Goal: Answer question/provide support: Share knowledge or assist other users

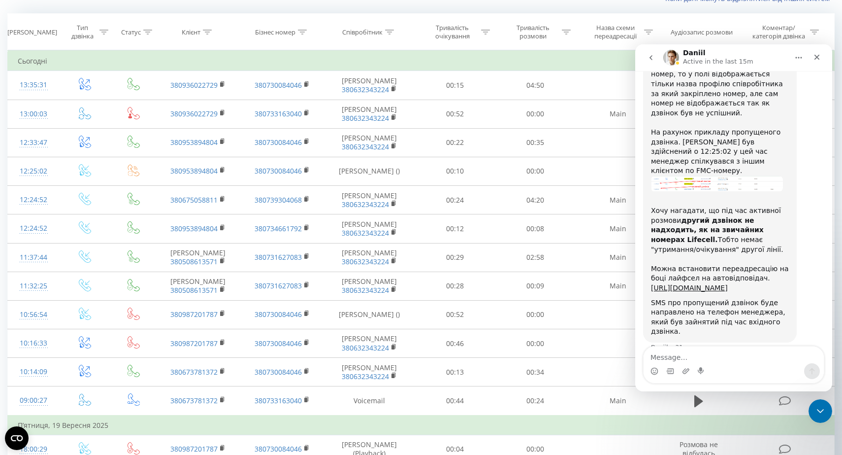
scroll to position [747, 0]
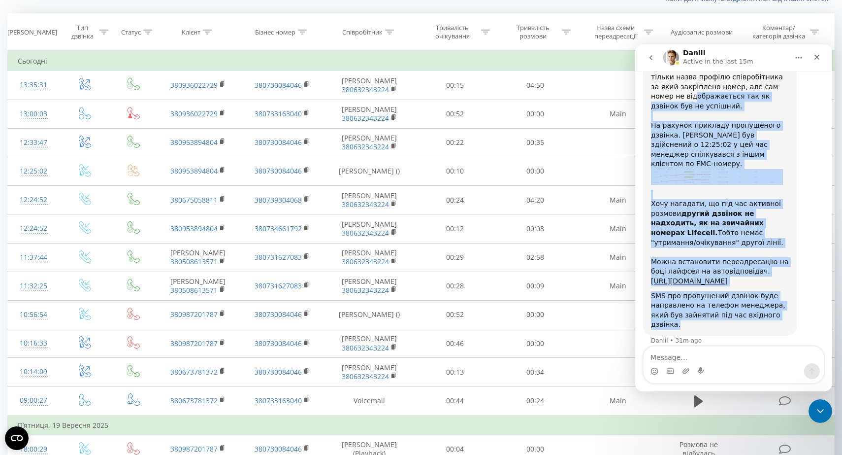
drag, startPoint x: 705, startPoint y: 318, endPoint x: 661, endPoint y: 78, distance: 243.4
click at [661, 78] on div "У журналі дзвінків поле "Співробітник" відображає інформацію по тому з ким саме…" at bounding box center [720, 167] width 138 height 325
drag, startPoint x: 653, startPoint y: 84, endPoint x: 698, endPoint y: 320, distance: 240.3
click at [698, 319] on div "У журналі дзвінків поле "Співробітник" відображає інформацію по тому з ким саме…" at bounding box center [720, 167] width 138 height 325
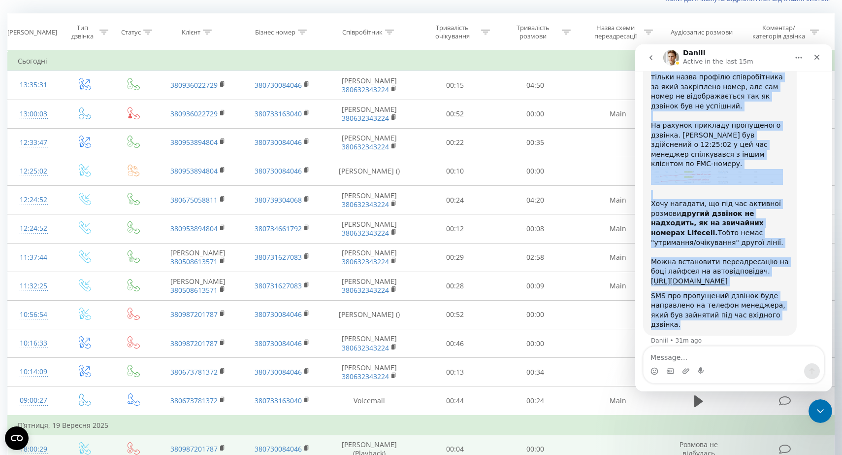
copy div "L ipsumdo sitametc adip "Elitseddoeiu" temporinci utlaboreet do magn a eni admi…"
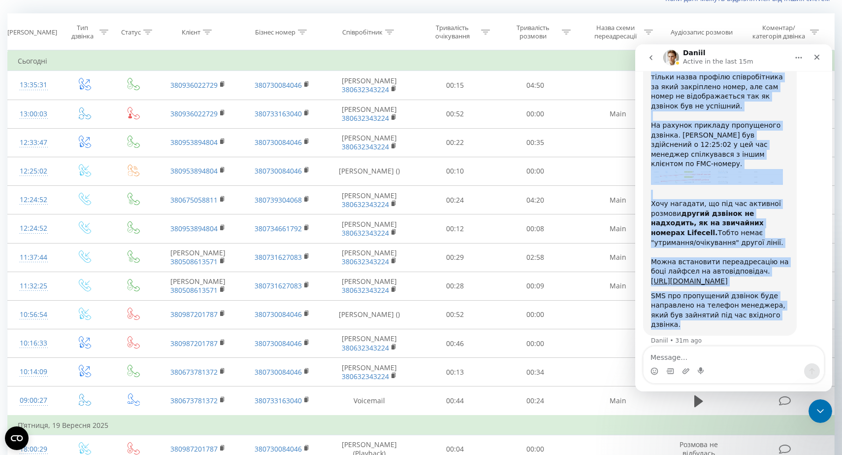
click at [722, 166] on div "У журналі дзвінків поле "Співробітник" відображає інформацію по тому з ким саме…" at bounding box center [720, 167] width 138 height 325
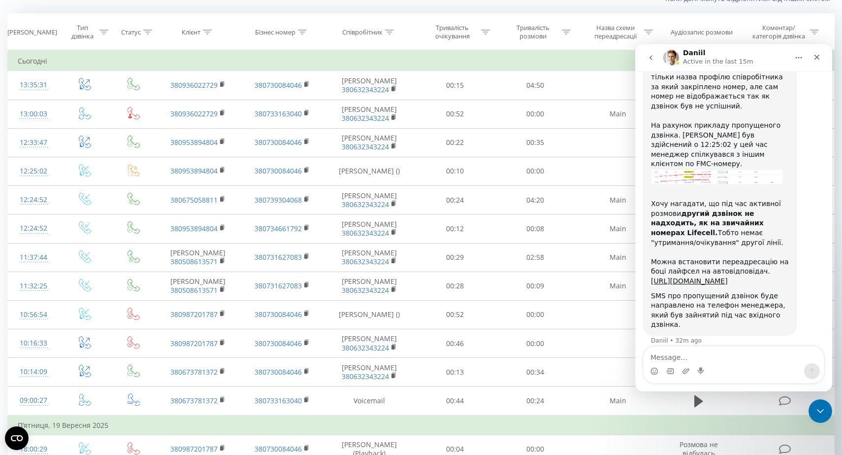
click at [713, 169] on img "Daniil says…" at bounding box center [717, 177] width 132 height 16
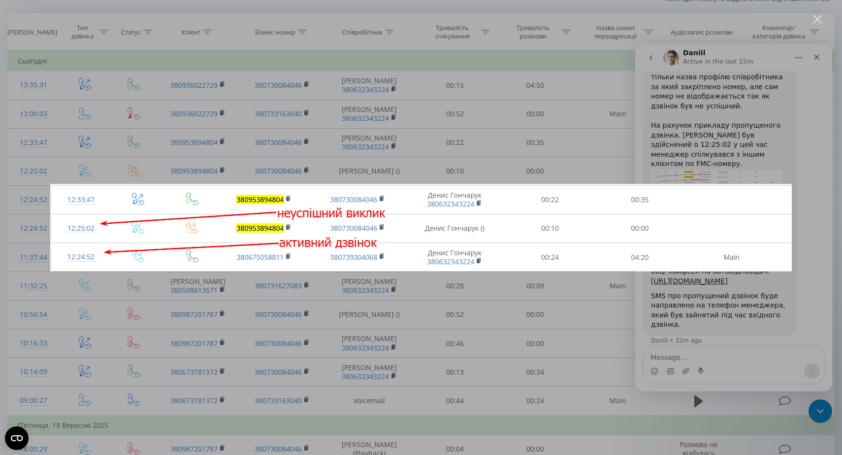
scroll to position [0, 0]
click at [577, 149] on div "Intercom messenger" at bounding box center [421, 227] width 842 height 455
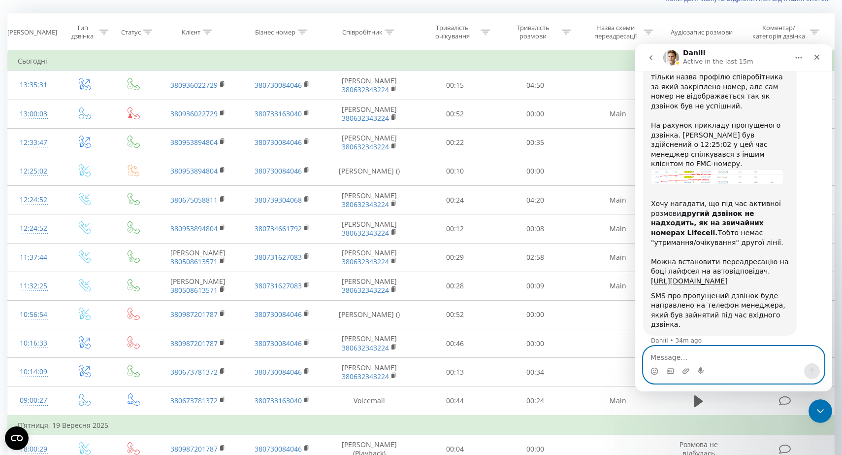
click at [743, 363] on textarea "Message…" at bounding box center [734, 354] width 180 height 17
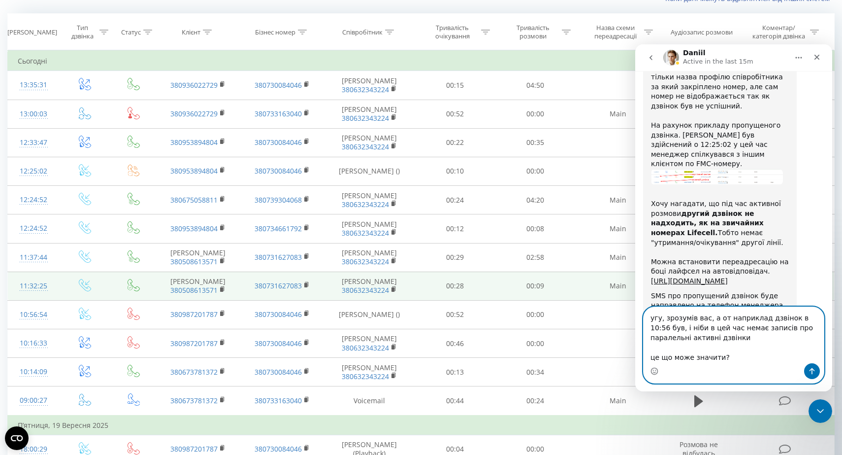
type textarea "угу, зрозумів вас, а от наприклад дзвінок в 10:56 був, і ніби в цей час немає з…"
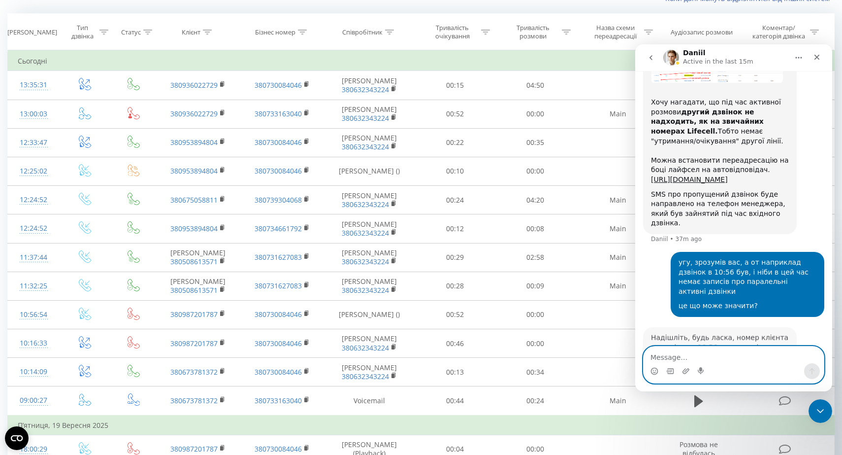
scroll to position [859, 0]
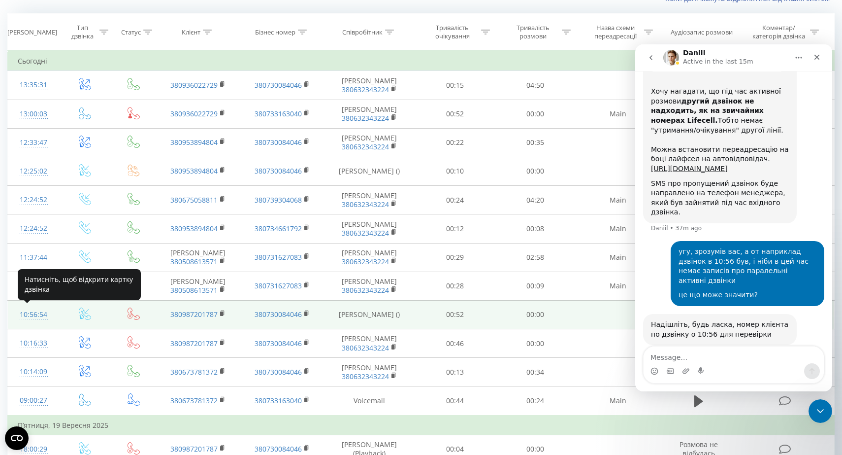
click at [32, 314] on div "10:56:54" at bounding box center [34, 314] width 32 height 19
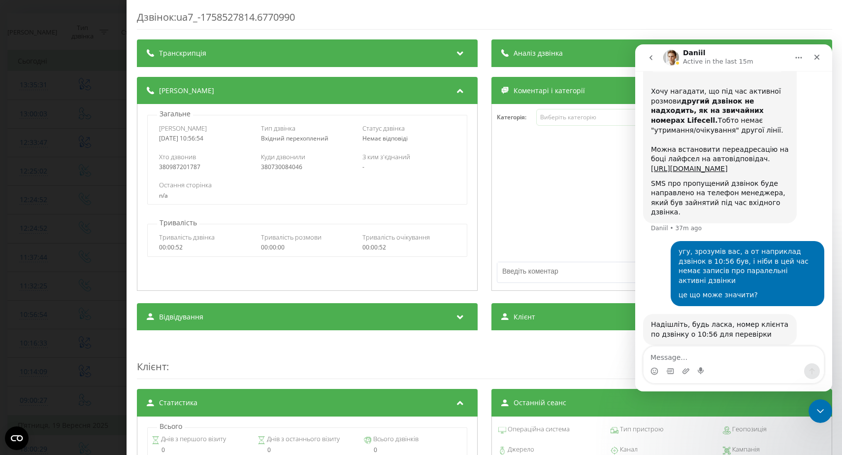
click at [186, 168] on div "380987201787" at bounding box center [205, 167] width 93 height 7
copy div "380987201787"
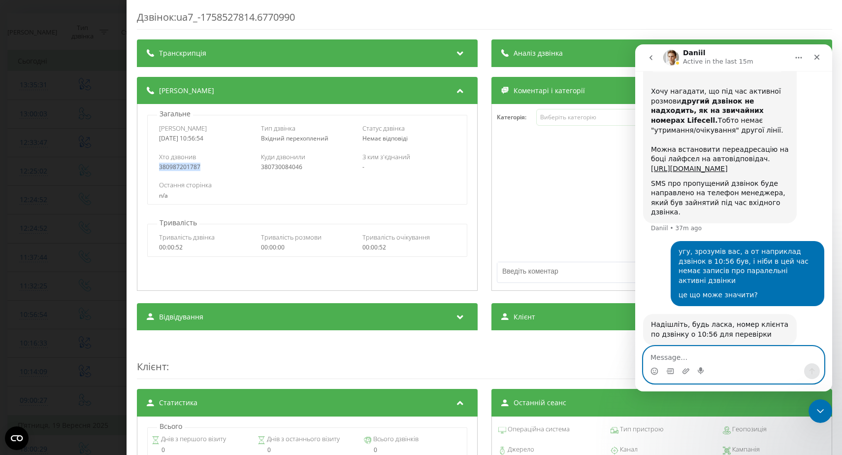
click at [675, 350] on textarea "Message…" at bounding box center [734, 354] width 180 height 17
paste textarea "380987201787"
type textarea "380987201787"
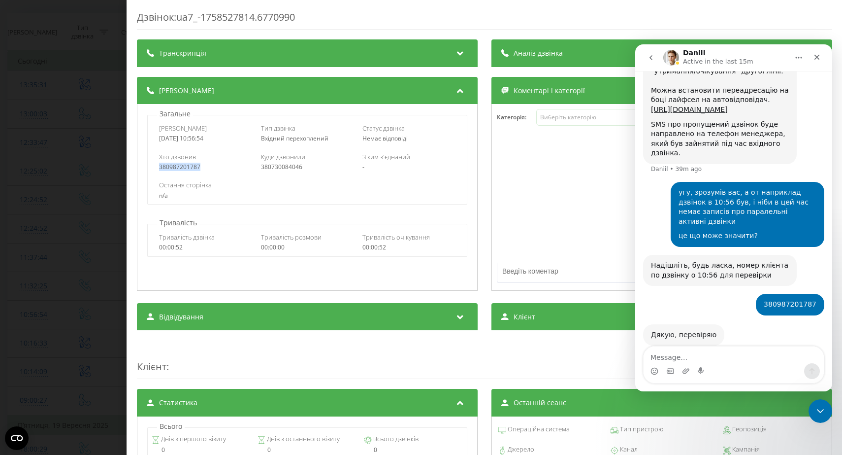
scroll to position [918, 0]
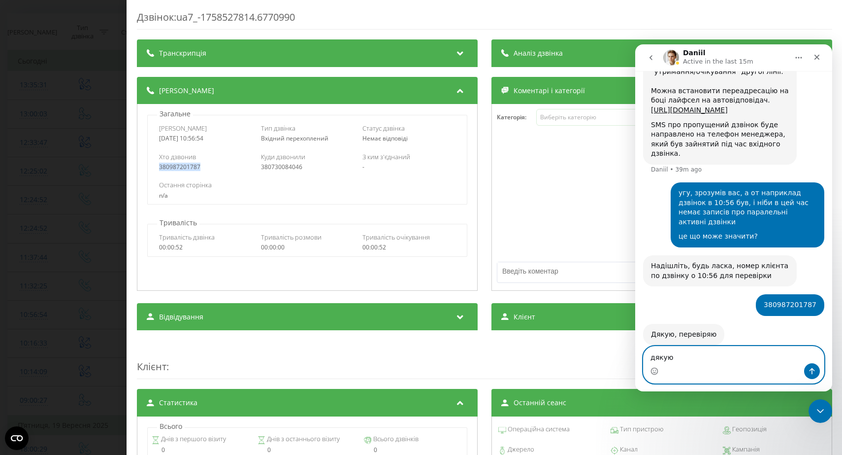
type textarea "дякую!"
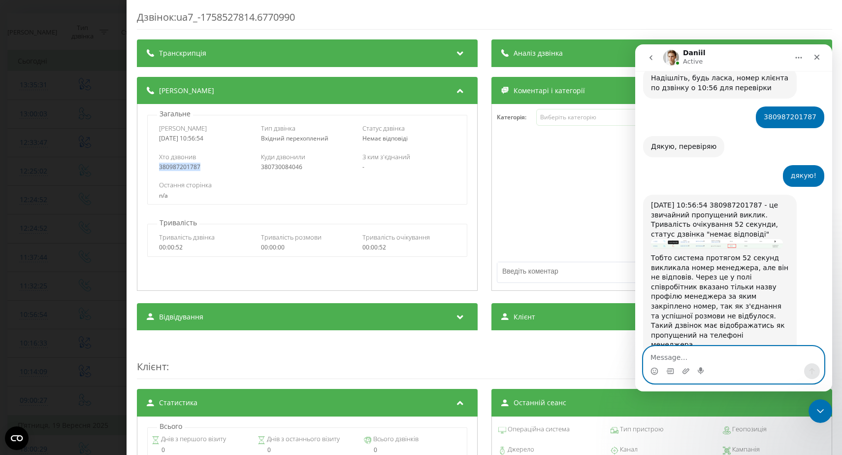
scroll to position [1106, 0]
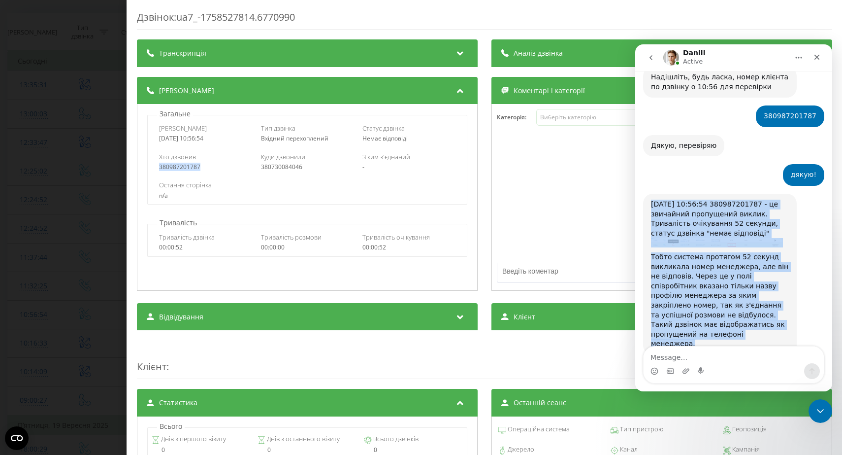
drag, startPoint x: 777, startPoint y: 318, endPoint x: 651, endPoint y: 183, distance: 184.7
click at [651, 199] on div "[DATE] 10:56:54 380987201787 - це звичайний пропущений виклик. Тривалість очіку…" at bounding box center [720, 273] width 138 height 149
copy div "[DATE] 10:56:54 380987201787 - це звичайний пропущений виклик. Тривалість очіку…"
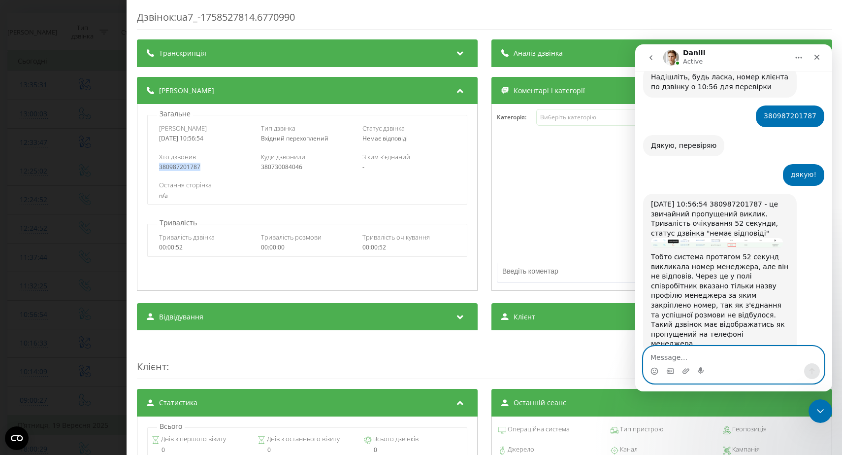
click at [678, 354] on textarea "Message…" at bounding box center [734, 354] width 180 height 17
type textarea "дякую, зрозумів. Питань немає)"
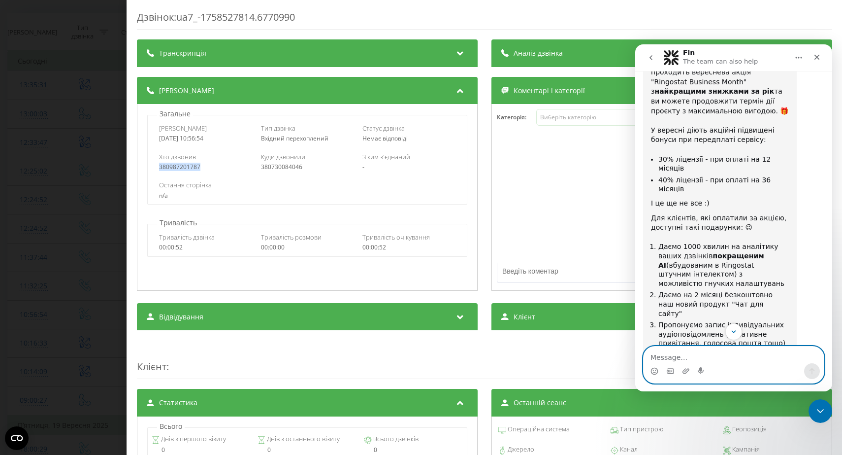
scroll to position [1673, 0]
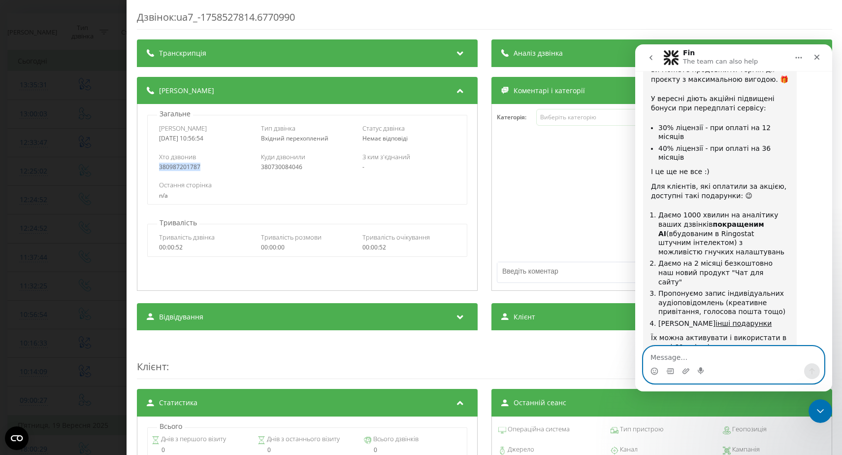
click at [700, 359] on textarea "Message…" at bounding box center [734, 354] width 180 height 17
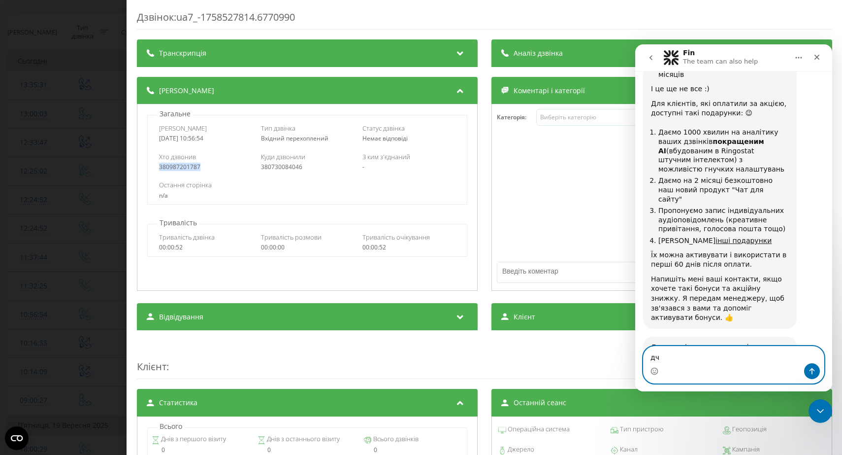
scroll to position [1761, 0]
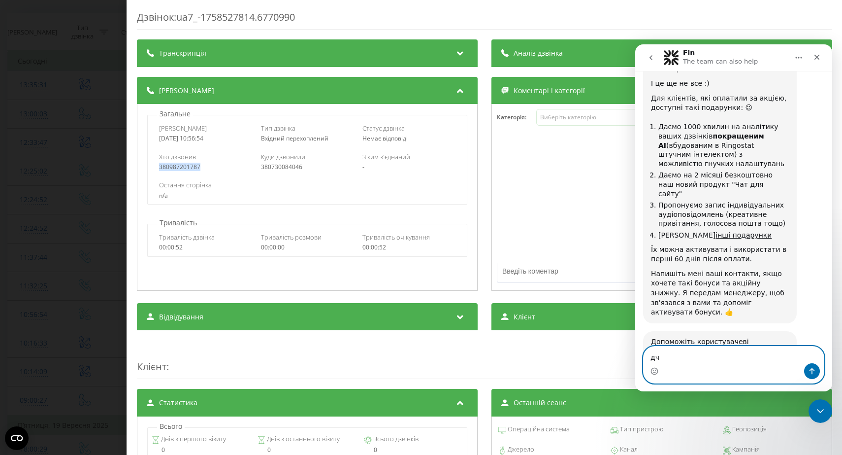
type textarea "д"
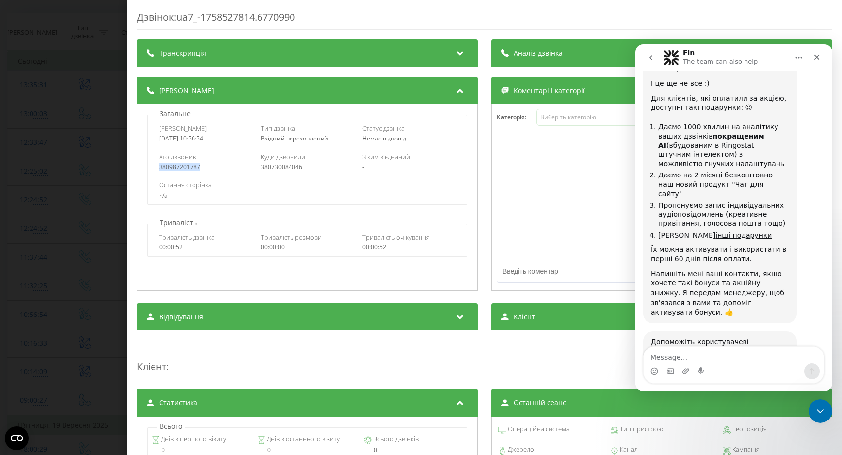
click at [762, 400] on span "Amazing" at bounding box center [759, 409] width 18 height 18
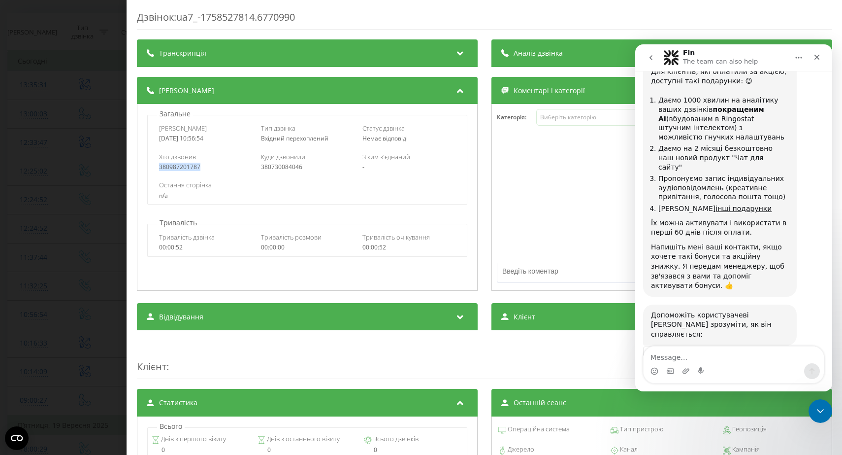
click at [764, 408] on div "Submit" at bounding box center [764, 418] width 20 height 20
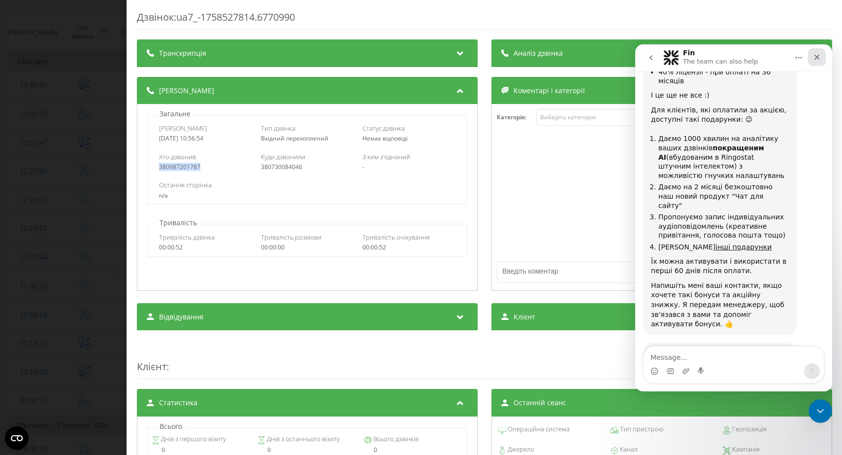
click at [819, 60] on icon "Close" at bounding box center [817, 57] width 8 height 8
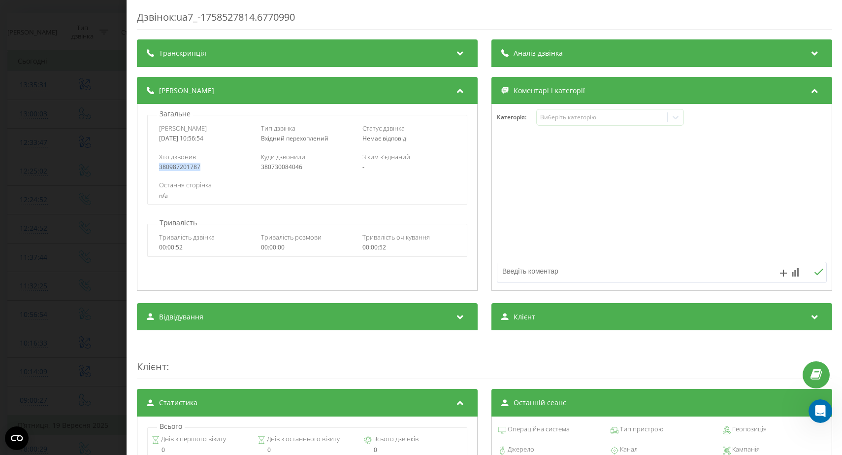
scroll to position [1729, 0]
click at [113, 87] on div "Дзвінок : ua7_-1758527814.6770990 Транскрипція Для AI-аналізу майбутніх дзвінкі…" at bounding box center [421, 227] width 842 height 455
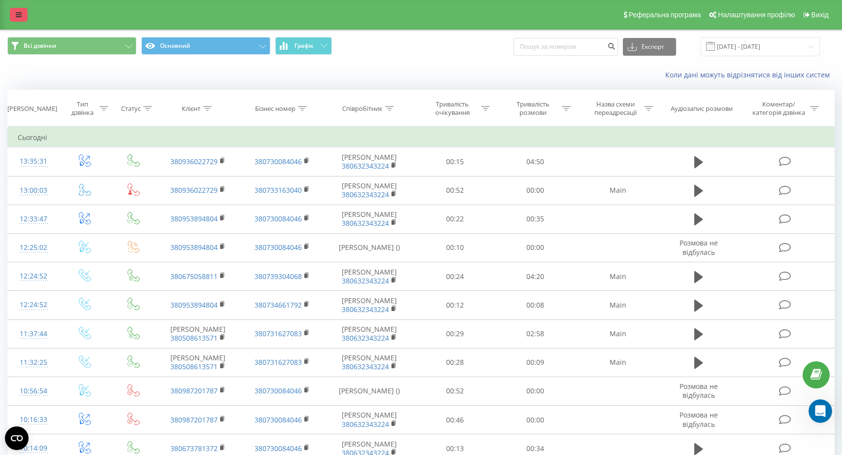
click at [21, 13] on icon at bounding box center [19, 14] width 6 height 7
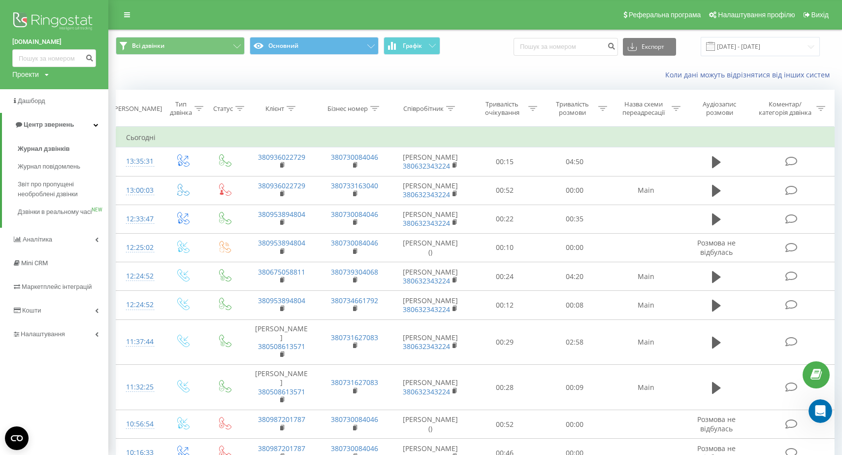
click at [49, 20] on img at bounding box center [54, 22] width 84 height 25
